Goal: Transaction & Acquisition: Purchase product/service

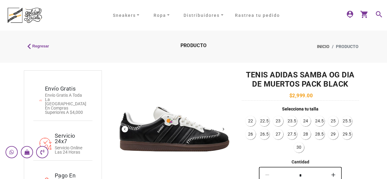
scroll to position [92, 0]
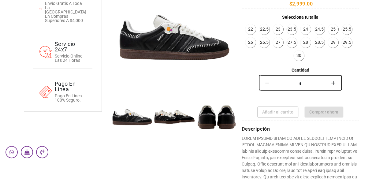
click at [168, 118] on img at bounding box center [174, 117] width 42 height 42
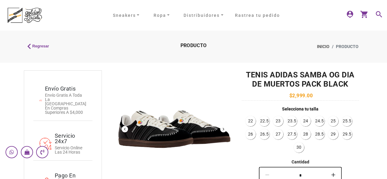
scroll to position [0, 0]
click at [153, 126] on img at bounding box center [174, 128] width 117 height 117
click at [222, 128] on button "Next" at bounding box center [223, 129] width 6 height 6
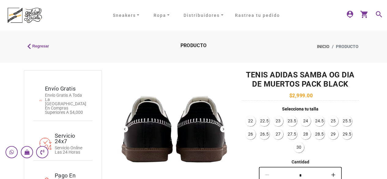
click at [222, 128] on button "Next" at bounding box center [223, 129] width 6 height 6
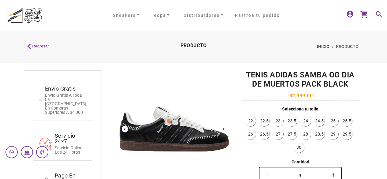
click at [222, 128] on button "Next" at bounding box center [223, 129] width 6 height 6
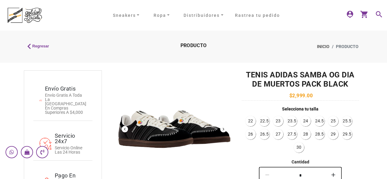
click at [222, 128] on button "Next" at bounding box center [223, 129] width 6 height 6
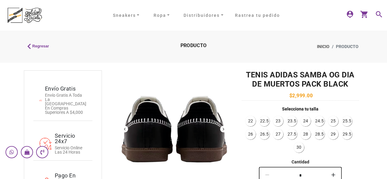
click at [222, 128] on button "Next" at bounding box center [223, 129] width 6 height 6
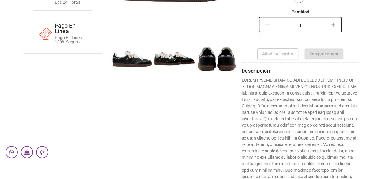
scroll to position [153, 0]
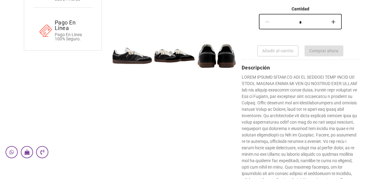
click at [208, 63] on img at bounding box center [216, 56] width 42 height 42
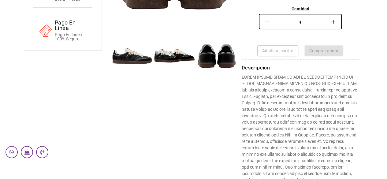
drag, startPoint x: 208, startPoint y: 63, endPoint x: 17, endPoint y: 37, distance: 192.8
click at [17, 37] on app-detalle-producto "keyboard_arrow_left Regresar PRODUCTO Inicio PRODUCTO Envío gratis Envío gratis…" at bounding box center [193, 75] width 387 height 394
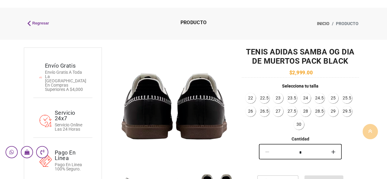
scroll to position [0, 0]
